Goal: Check status: Check status

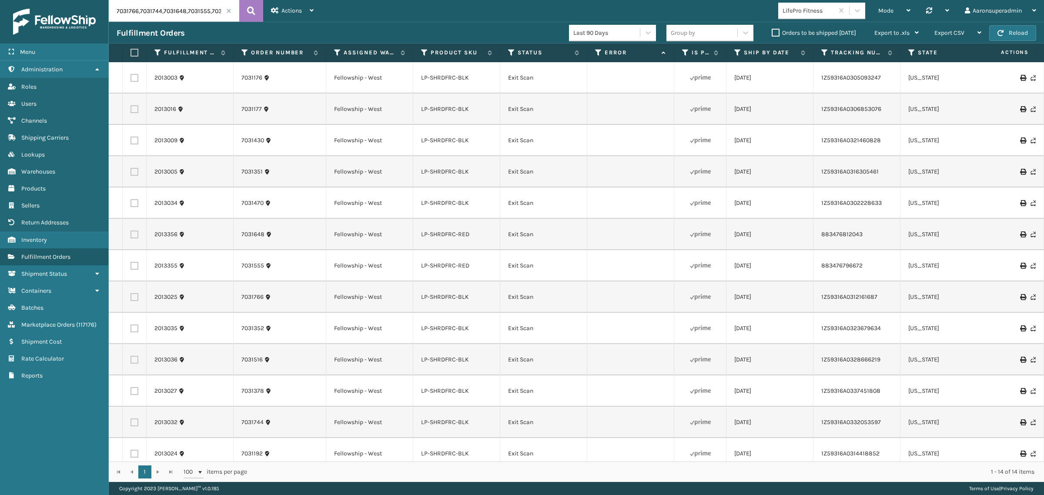
scroll to position [47, 0]
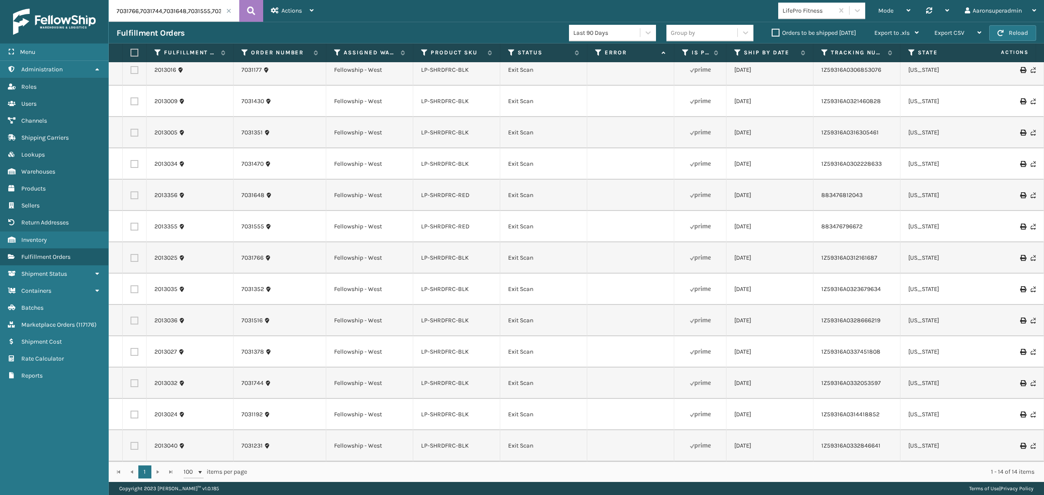
click at [794, 33] on label "Orders to be shipped [DATE]" at bounding box center [814, 32] width 84 height 7
click at [772, 33] on input "Orders to be shipped [DATE]" at bounding box center [772, 31] width 0 height 6
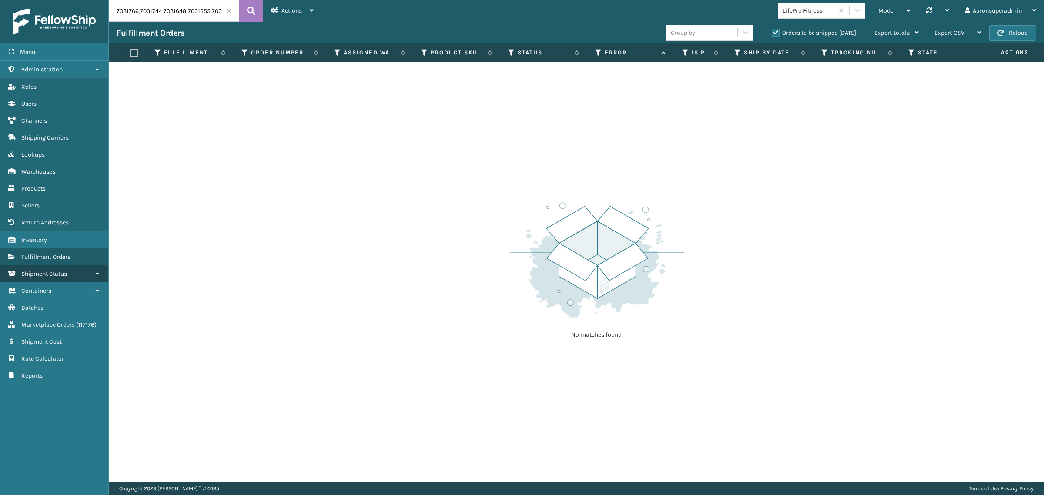
click at [42, 271] on span "Shipment Status" at bounding box center [44, 273] width 46 height 7
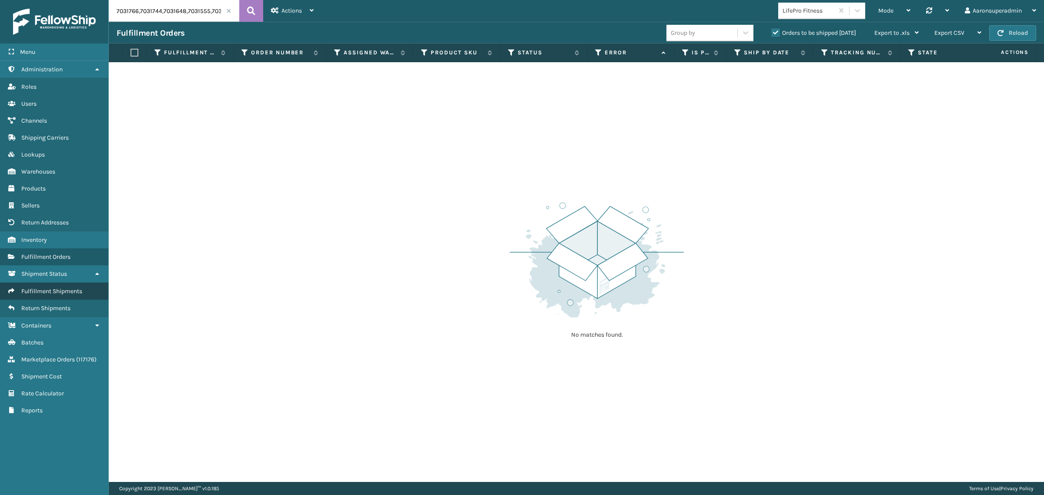
click at [37, 287] on span "Fulfillment Shipments" at bounding box center [51, 290] width 61 height 7
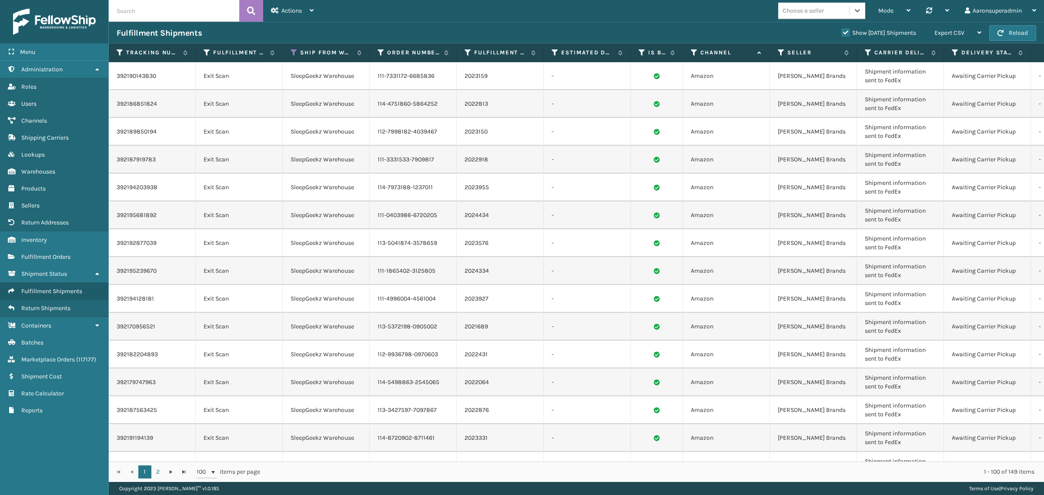
click at [140, 73] on td "392190143830" at bounding box center [152, 76] width 87 height 28
drag, startPoint x: 140, startPoint y: 73, endPoint x: 133, endPoint y: 74, distance: 6.7
click at [133, 74] on td "392190143830" at bounding box center [152, 76] width 87 height 28
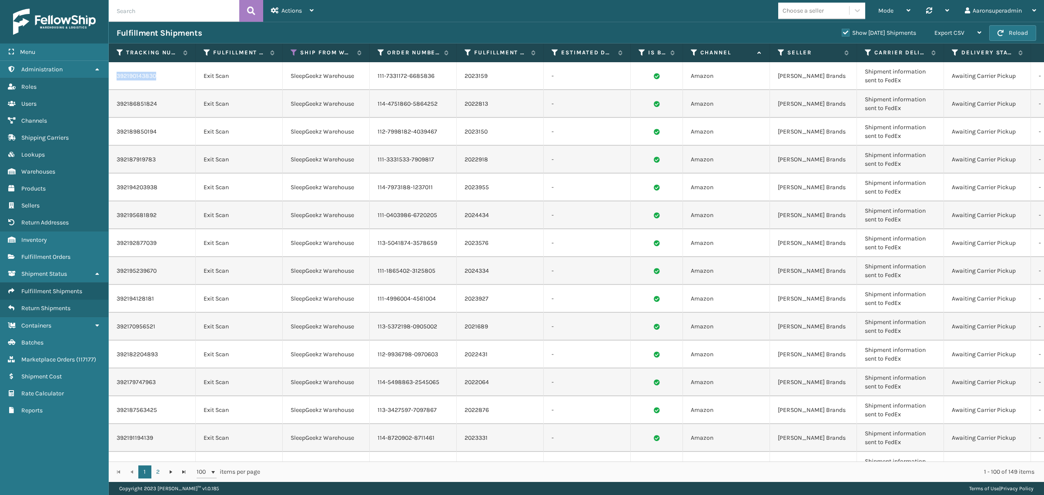
click at [133, 74] on td "392190143830" at bounding box center [152, 76] width 87 height 28
copy td "392190143830"
click at [292, 52] on icon at bounding box center [294, 53] width 7 height 8
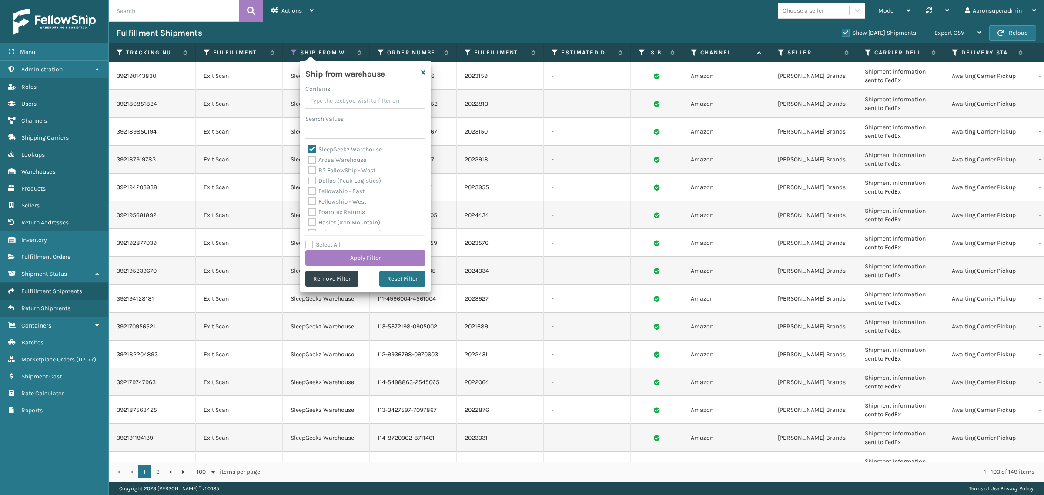
click at [334, 149] on label "SleepGeekz Warehouse" at bounding box center [345, 149] width 74 height 7
click at [308, 149] on input "SleepGeekz Warehouse" at bounding box center [308, 147] width 0 height 6
checkbox input "false"
click at [313, 201] on div "TFM" at bounding box center [365, 206] width 115 height 10
click at [315, 206] on label "TFM" at bounding box center [319, 205] width 22 height 7
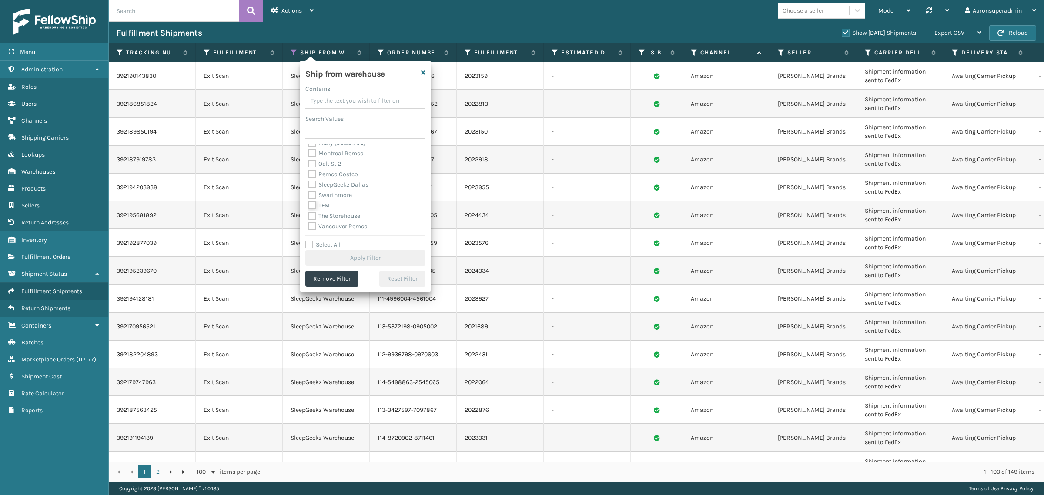
click at [308, 206] on input "TFM" at bounding box center [308, 204] width 0 height 6
checkbox input "true"
click at [335, 258] on button "Apply Filter" at bounding box center [365, 258] width 120 height 16
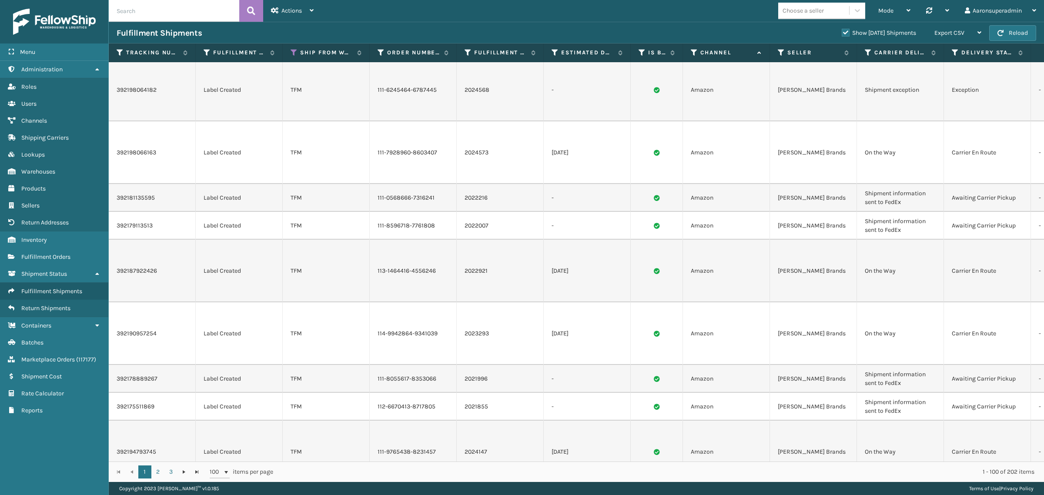
scroll to position [368, 0]
drag, startPoint x: 452, startPoint y: 270, endPoint x: 371, endPoint y: 266, distance: 81.4
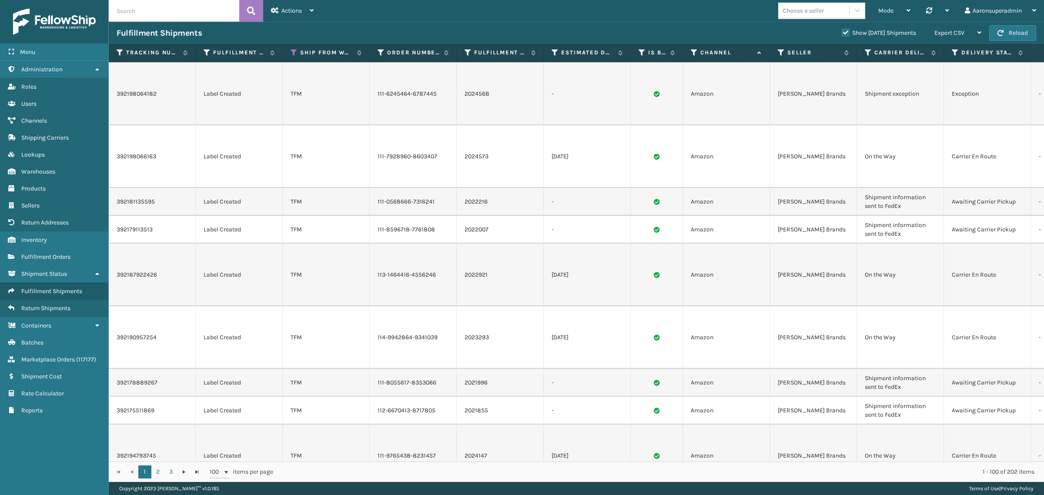
copy link "114-1740310-8985811"
